Goal: Task Accomplishment & Management: Use online tool/utility

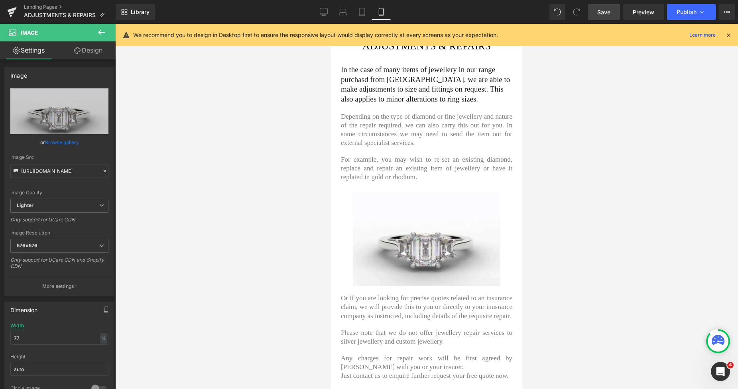
click at [601, 11] on span "Save" at bounding box center [603, 12] width 13 height 8
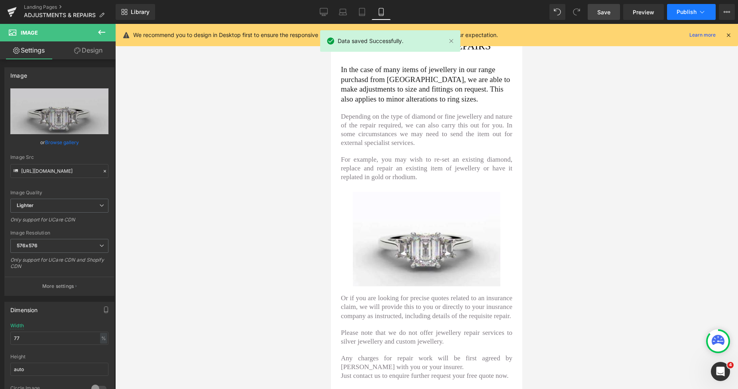
click at [676, 18] on button "Publish" at bounding box center [691, 12] width 49 height 16
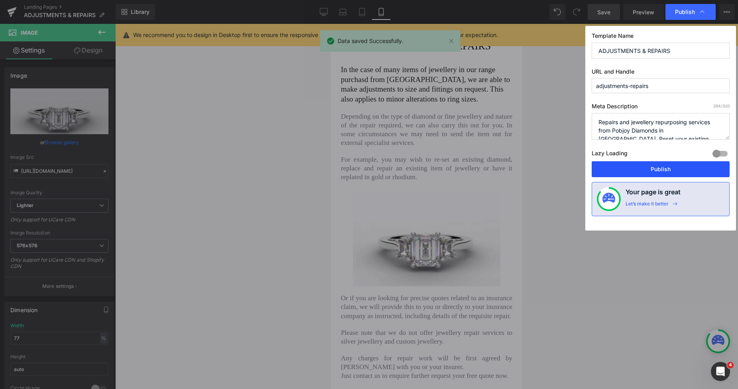
click at [622, 175] on button "Publish" at bounding box center [661, 169] width 138 height 16
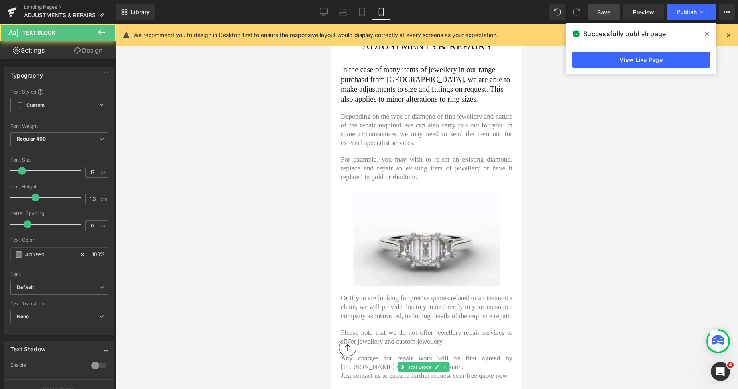
click at [428, 372] on p "Just contact us to enquire further request your free quote now." at bounding box center [426, 376] width 171 height 9
click at [449, 372] on p "Just contact us to enquire further request your free quote now." at bounding box center [426, 376] width 171 height 9
click at [458, 354] on p "Any charges for repair work will be first agreed by [PERSON_NAME] with you or y…" at bounding box center [426, 363] width 171 height 18
click at [625, 112] on div at bounding box center [426, 207] width 623 height 366
click at [322, 14] on icon at bounding box center [324, 11] width 8 height 6
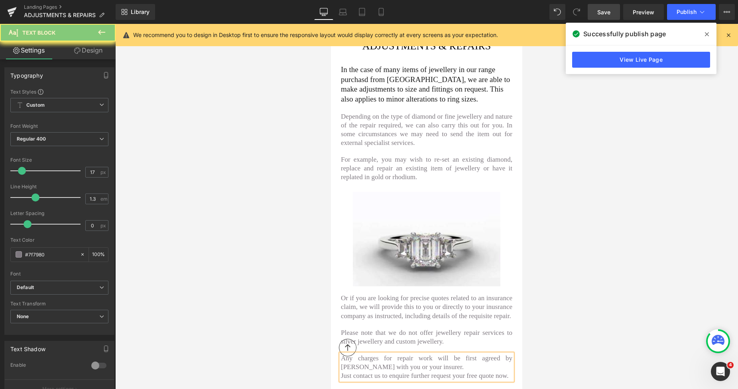
click at [397, 354] on p "Any charges for repair work will be first agreed by [PERSON_NAME] with you or y…" at bounding box center [426, 363] width 171 height 18
click at [429, 372] on p "Just contact us to enquire further request your free quote now." at bounding box center [426, 376] width 171 height 9
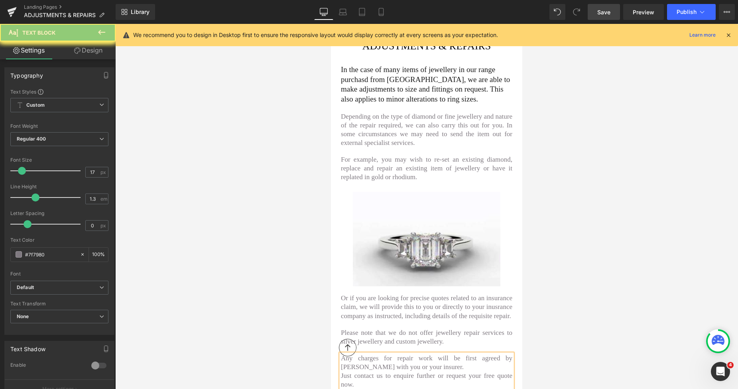
click at [602, 13] on span "Save" at bounding box center [603, 12] width 13 height 8
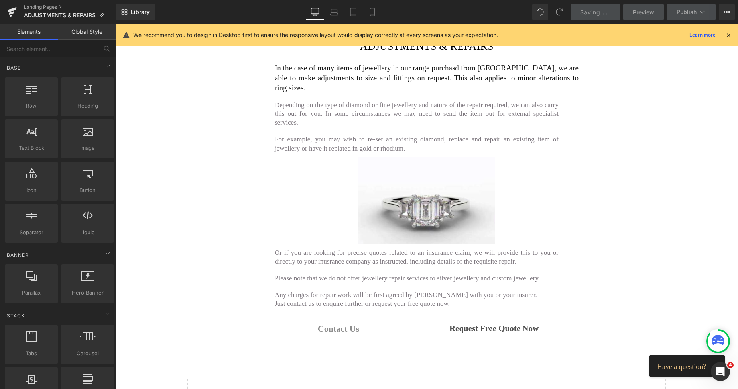
scroll to position [141, 0]
